Goal: Task Accomplishment & Management: Use online tool/utility

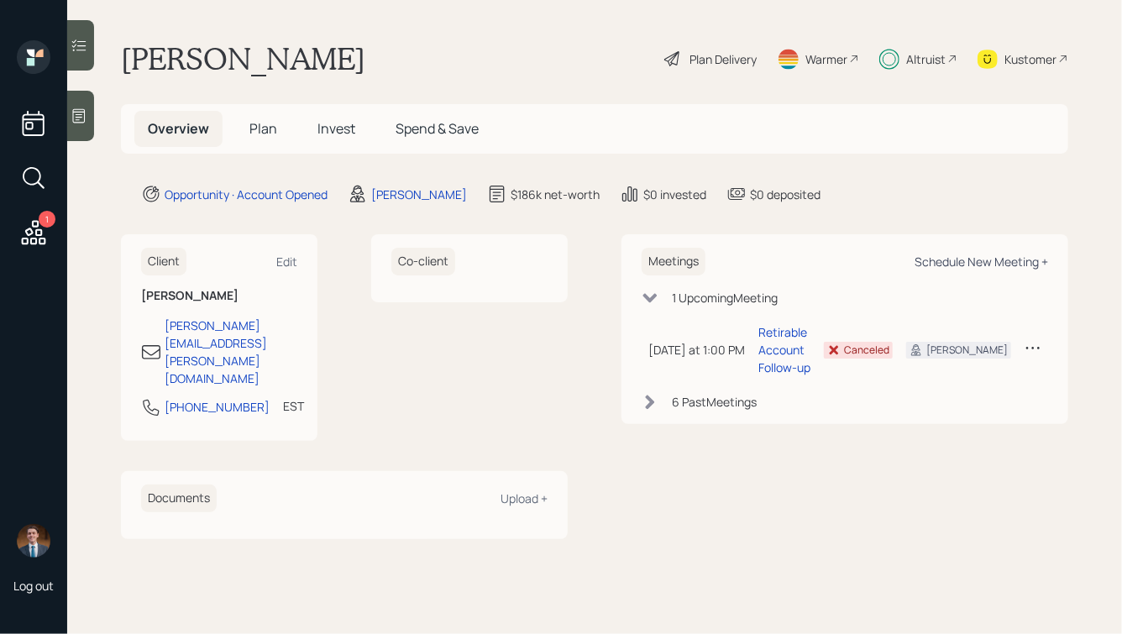
click at [961, 257] on div "Schedule New Meeting +" at bounding box center [981, 262] width 134 height 16
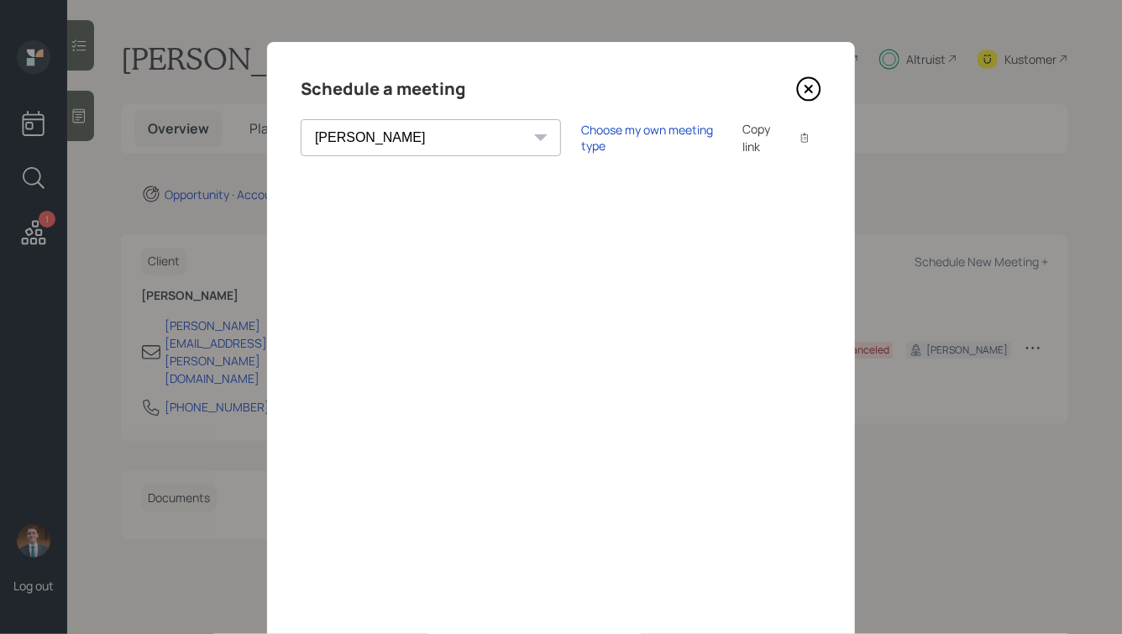
click at [389, 135] on select "[PERSON_NAME] [PERSON_NAME] [PERSON_NAME] [PERSON_NAME] [PERSON_NAME] [PERSON_N…" at bounding box center [431, 137] width 260 height 37
select select "ade3b313-576a-42c5-b346-1eb294908ae6"
click at [301, 119] on select "[PERSON_NAME] [PERSON_NAME] [PERSON_NAME] [PERSON_NAME] [PERSON_NAME] [PERSON_N…" at bounding box center [431, 137] width 260 height 37
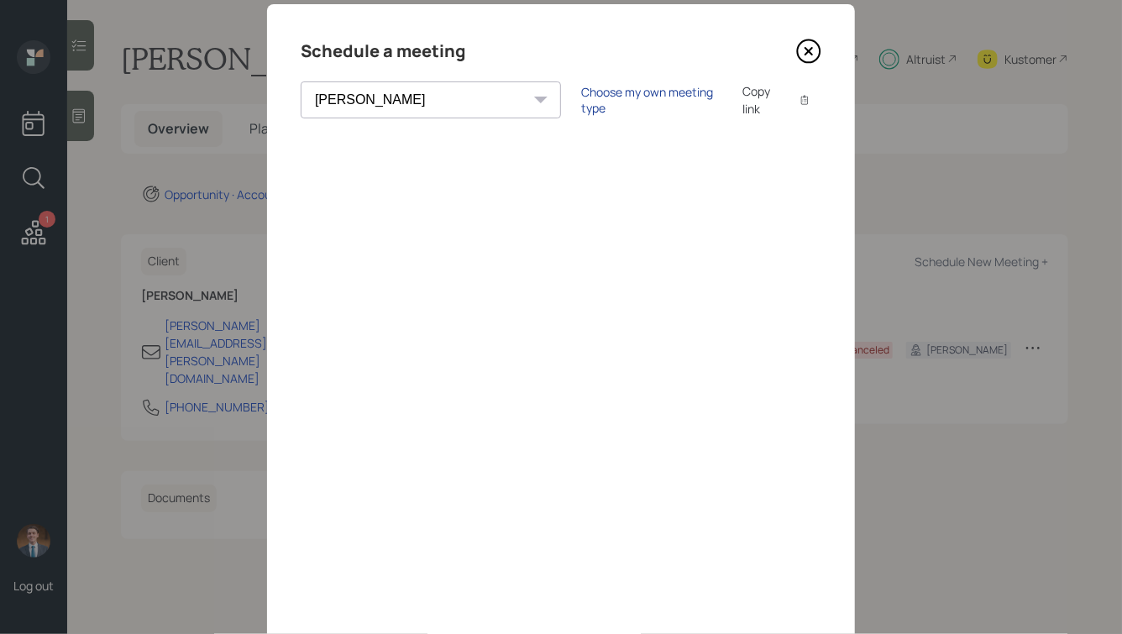
scroll to position [52, 0]
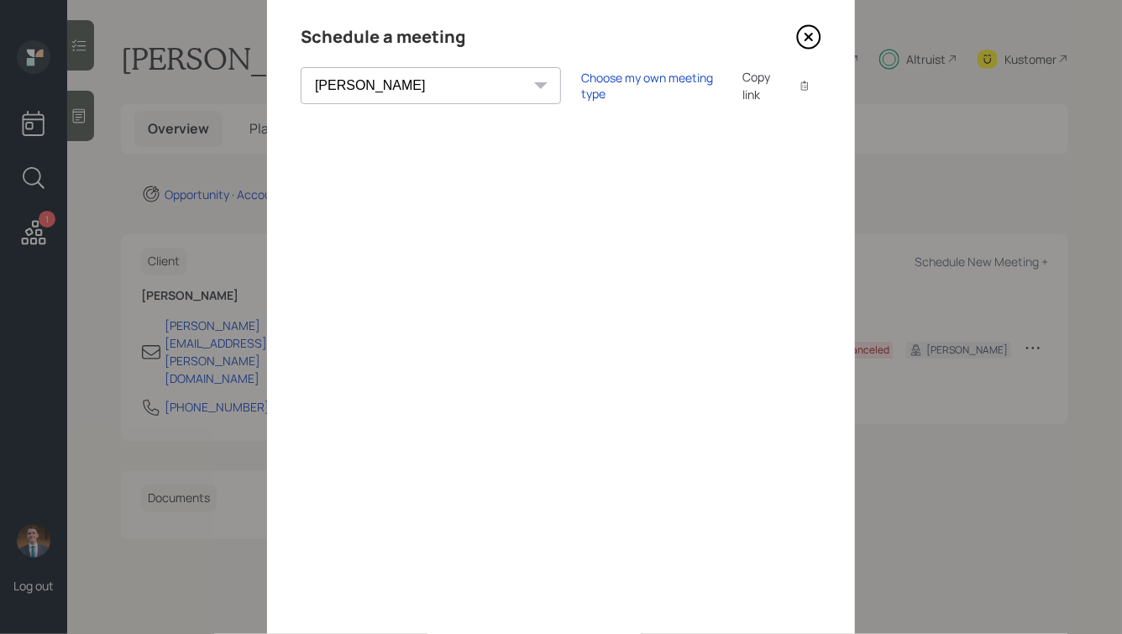
click at [820, 36] on icon at bounding box center [809, 37] width 23 height 23
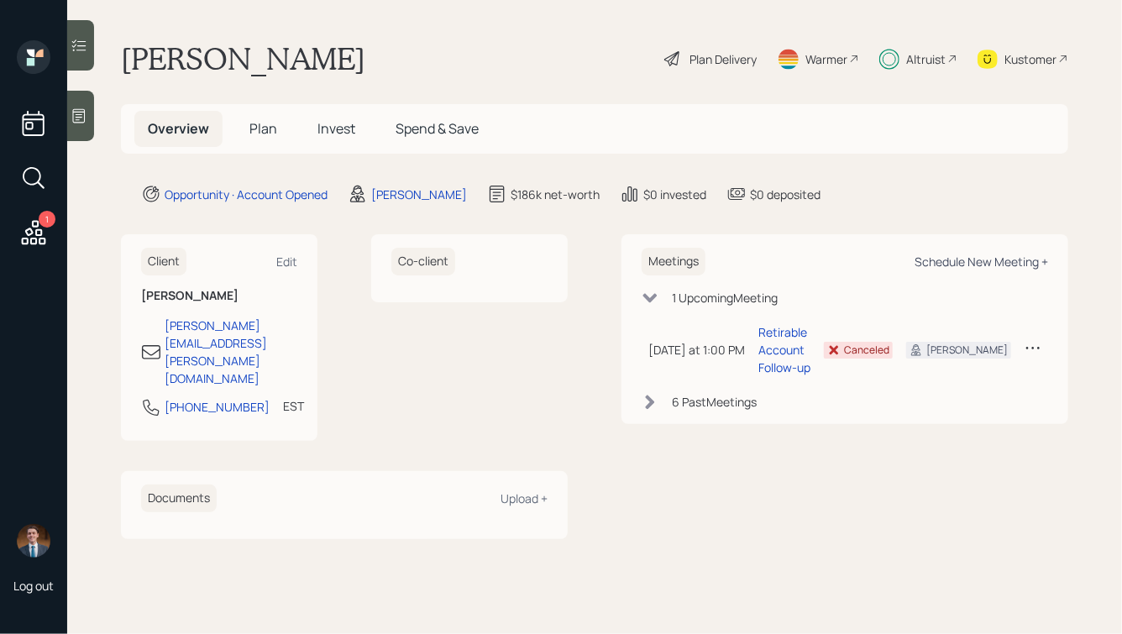
click at [964, 264] on div "Schedule New Meeting +" at bounding box center [981, 262] width 134 height 16
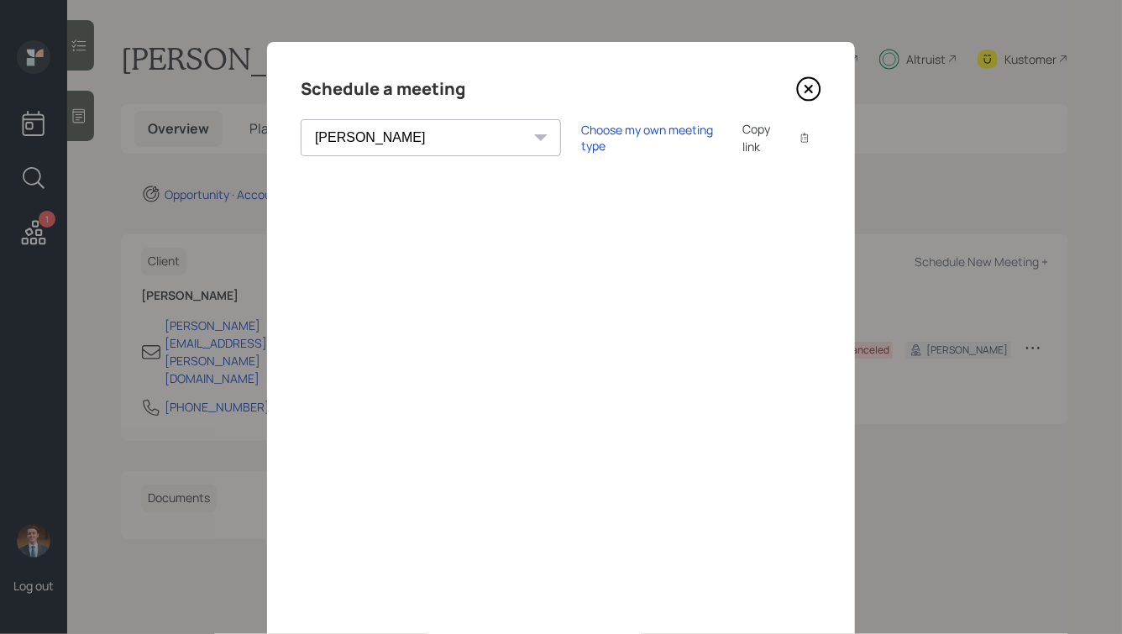
click at [421, 134] on div "[PERSON_NAME] [PERSON_NAME] [PERSON_NAME] [PERSON_NAME] [PERSON_NAME] [PERSON_N…" at bounding box center [431, 137] width 260 height 37
click at [401, 137] on select "[PERSON_NAME] [PERSON_NAME] [PERSON_NAME] [PERSON_NAME] [PERSON_NAME] [PERSON_N…" at bounding box center [431, 137] width 260 height 37
select select "ade3b313-576a-42c5-b346-1eb294908ae6"
click at [301, 119] on select "[PERSON_NAME] [PERSON_NAME] [PERSON_NAME] [PERSON_NAME] [PERSON_NAME] [PERSON_N…" at bounding box center [431, 137] width 260 height 37
